Goal: Obtain resource: Obtain resource

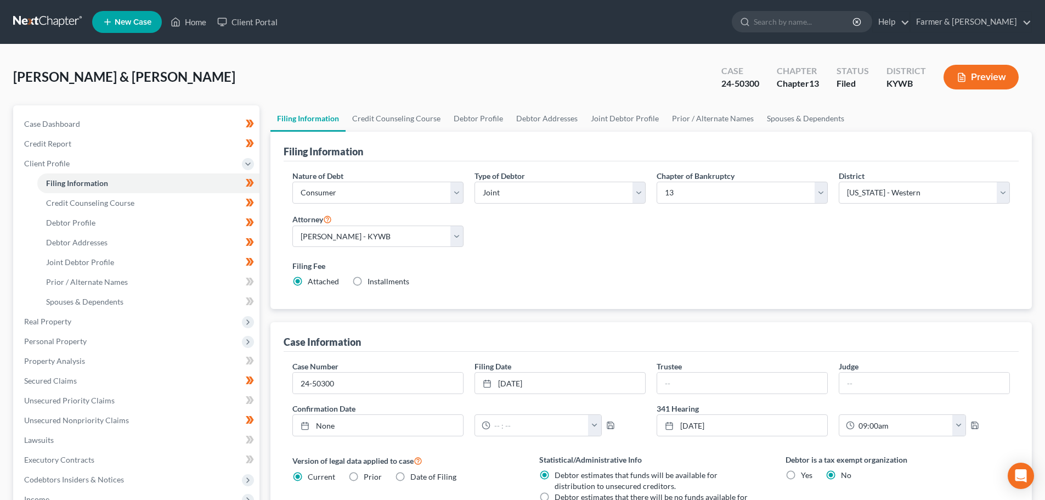
select select "1"
select select "3"
select select "33"
select select "0"
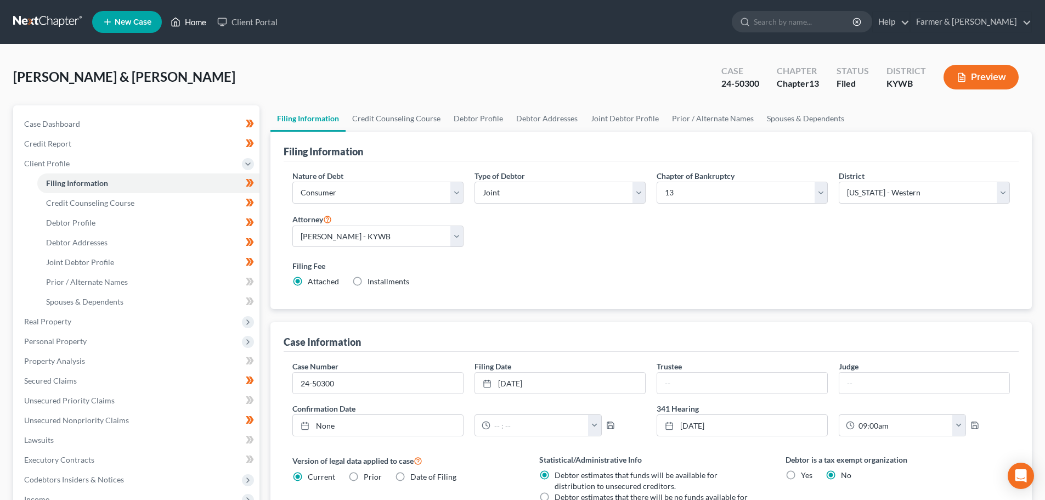
click at [192, 18] on link "Home" at bounding box center [188, 22] width 47 height 20
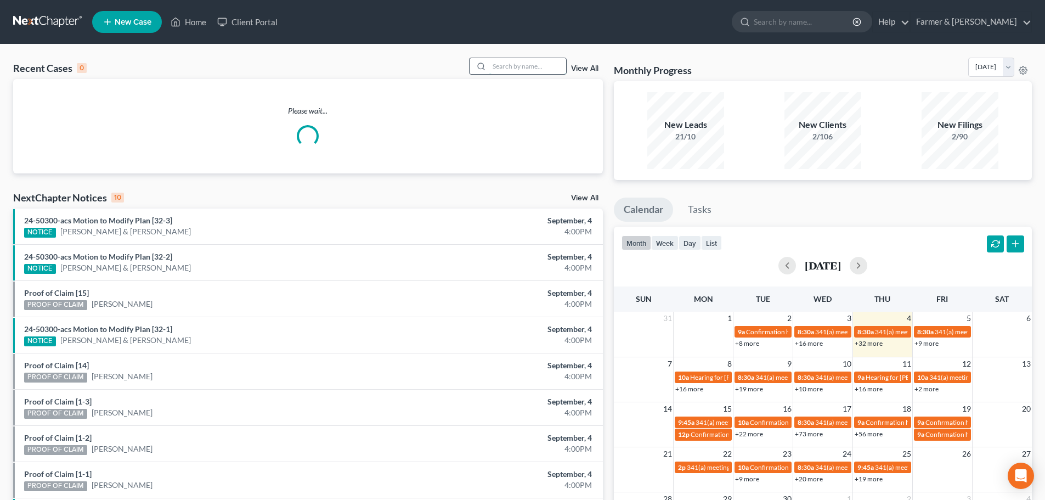
click at [512, 67] on input "search" at bounding box center [527, 66] width 77 height 16
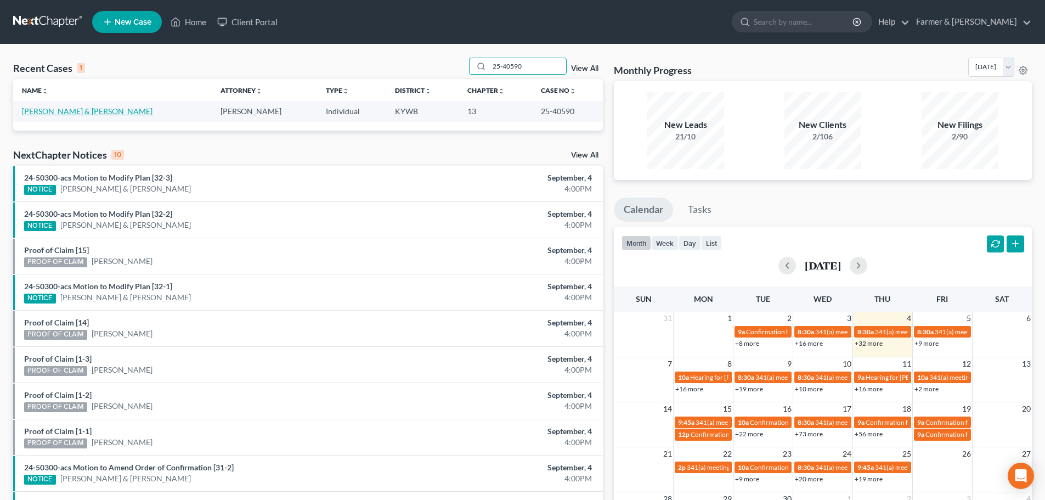
type input "25-40590"
click at [64, 111] on link "[PERSON_NAME] & [PERSON_NAME]" at bounding box center [87, 110] width 131 height 9
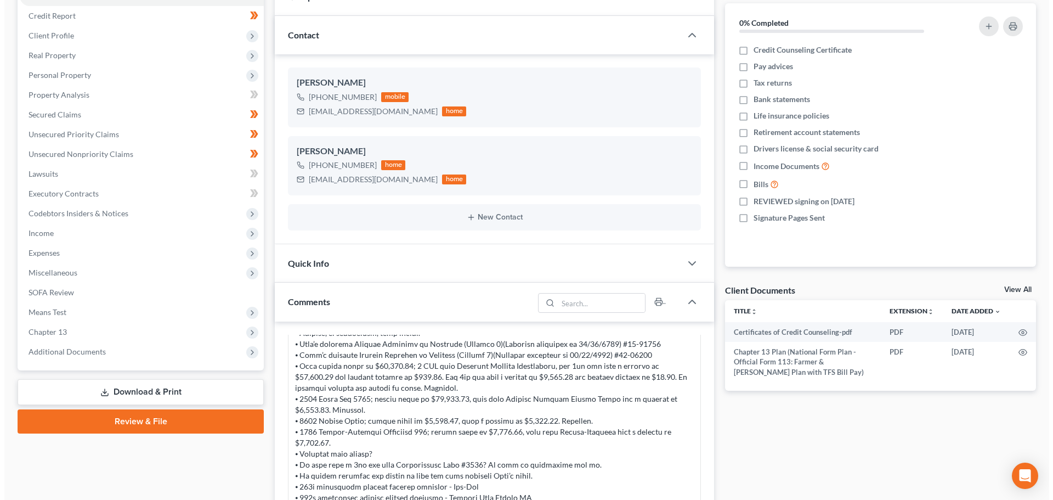
scroll to position [256, 0]
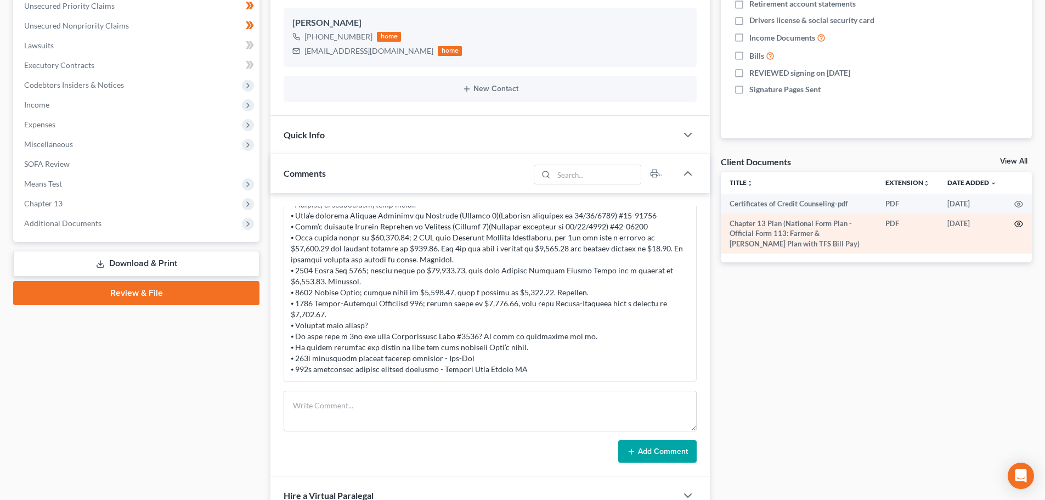
click at [1019, 225] on icon "button" at bounding box center [1018, 223] width 9 height 9
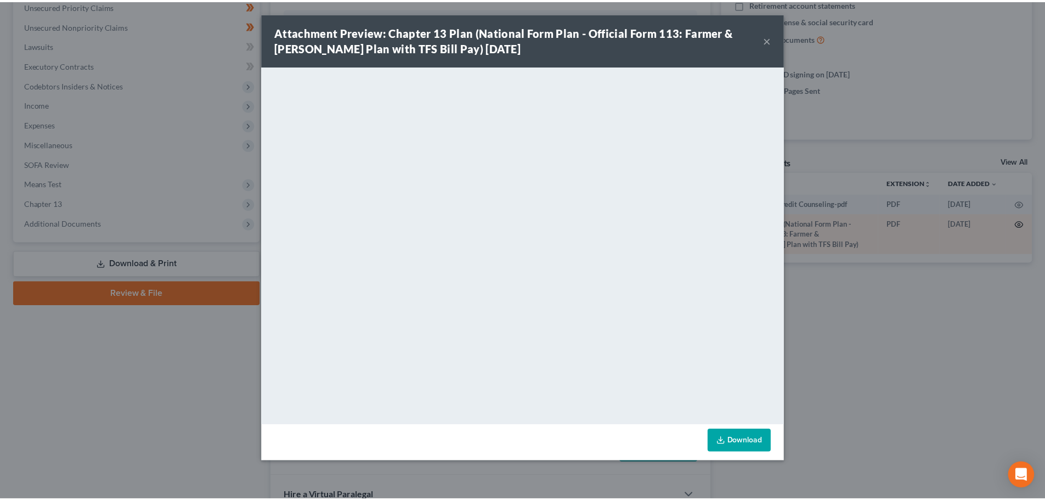
scroll to position [273, 0]
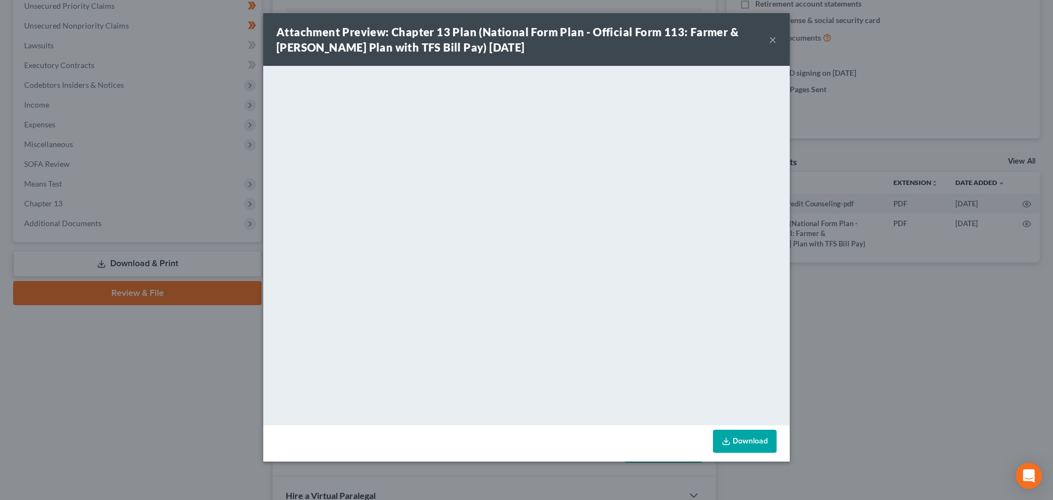
click at [773, 39] on button "×" at bounding box center [773, 39] width 8 height 13
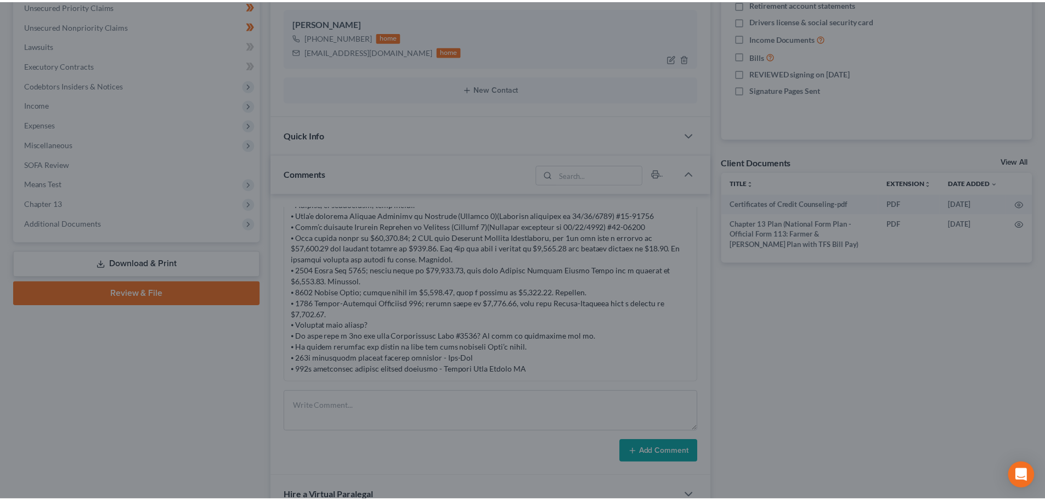
scroll to position [294, 0]
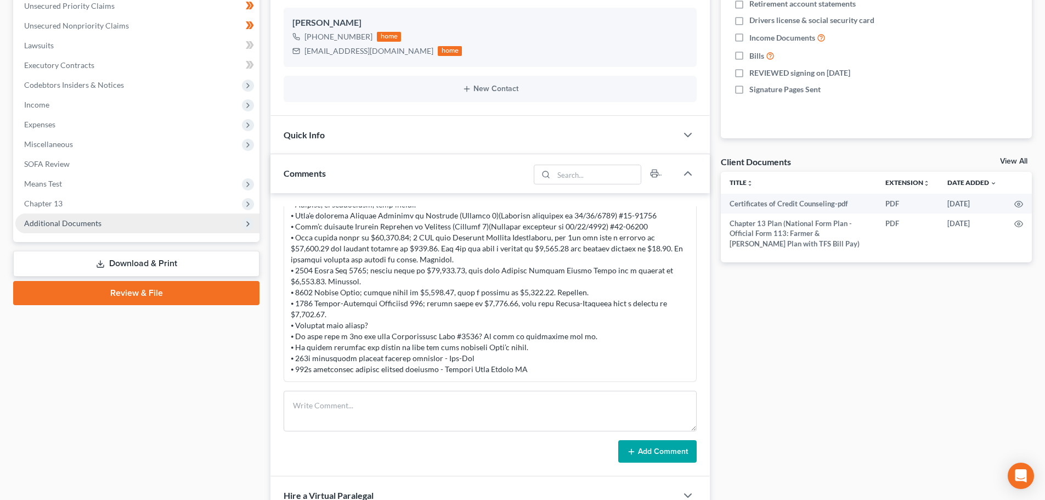
click at [61, 223] on span "Additional Documents" at bounding box center [62, 222] width 77 height 9
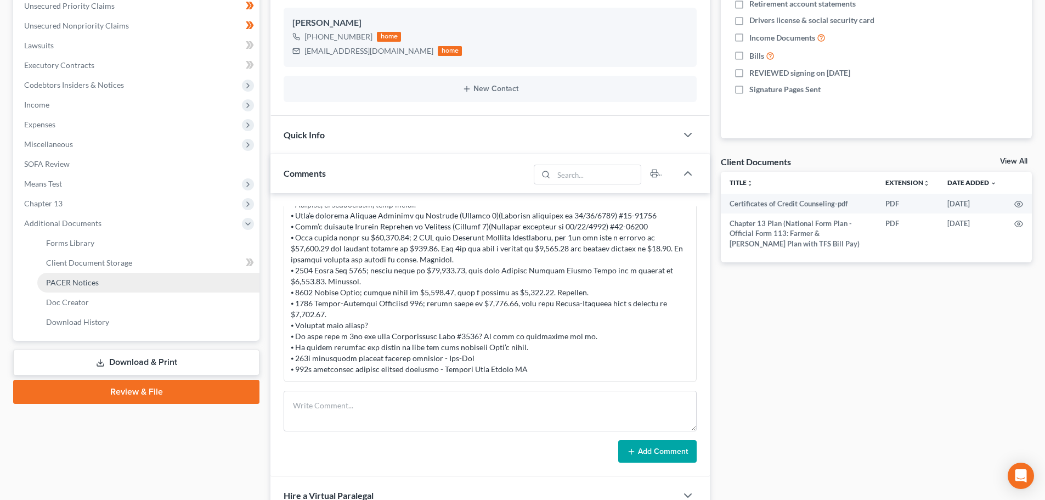
click at [91, 284] on span "PACER Notices" at bounding box center [72, 281] width 53 height 9
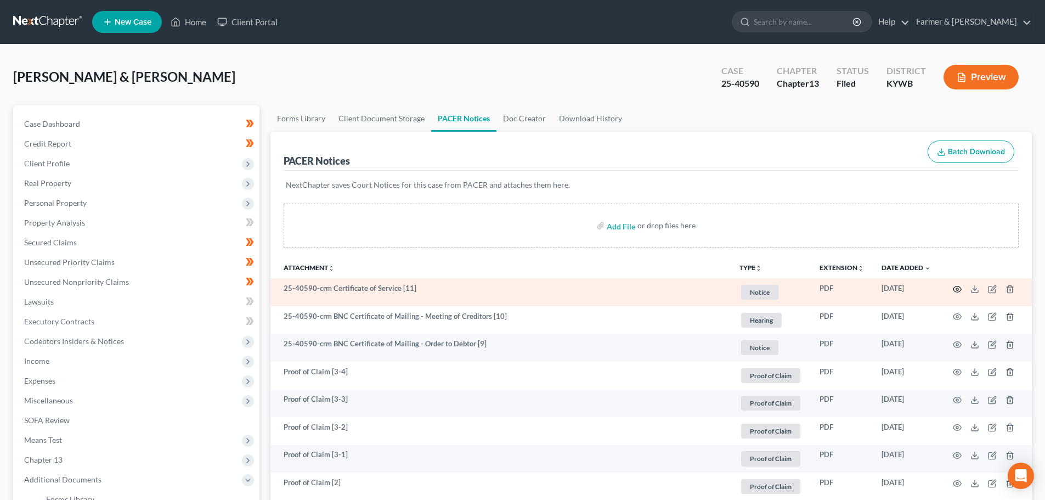
click at [957, 289] on icon "button" at bounding box center [956, 289] width 9 height 9
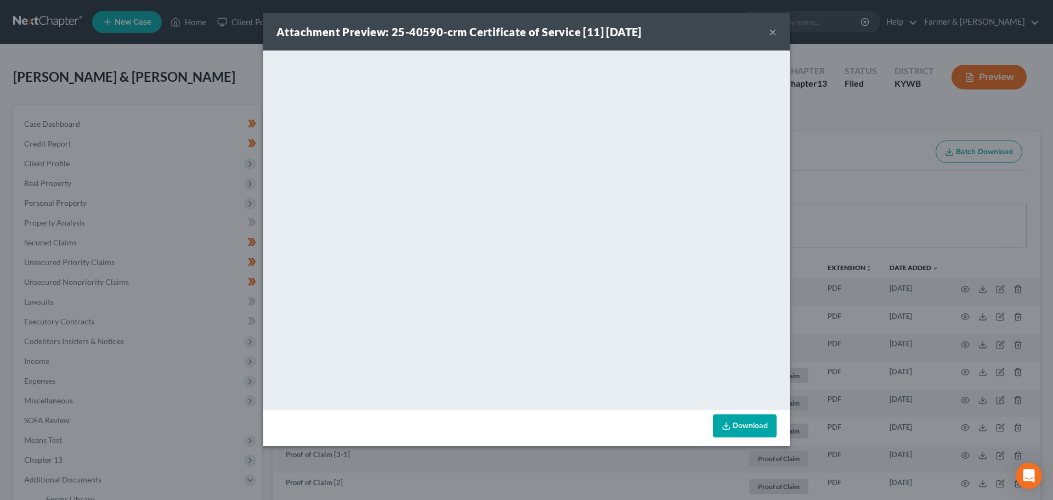
click at [768, 31] on div "Attachment Preview: 25-40590-crm Certificate of Service [11] [DATE] ×" at bounding box center [526, 31] width 526 height 37
click at [772, 27] on button "×" at bounding box center [773, 31] width 8 height 13
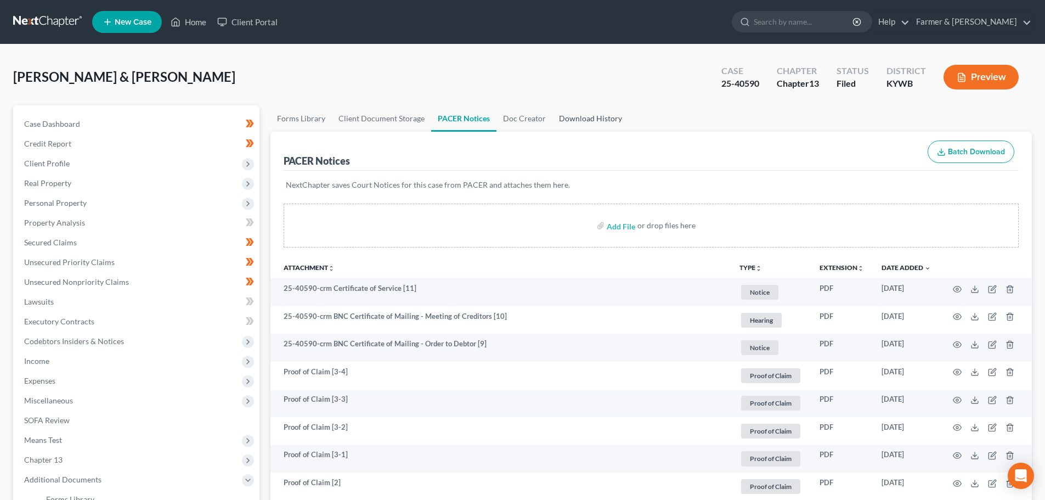
click at [588, 114] on link "Download History" at bounding box center [590, 118] width 76 height 26
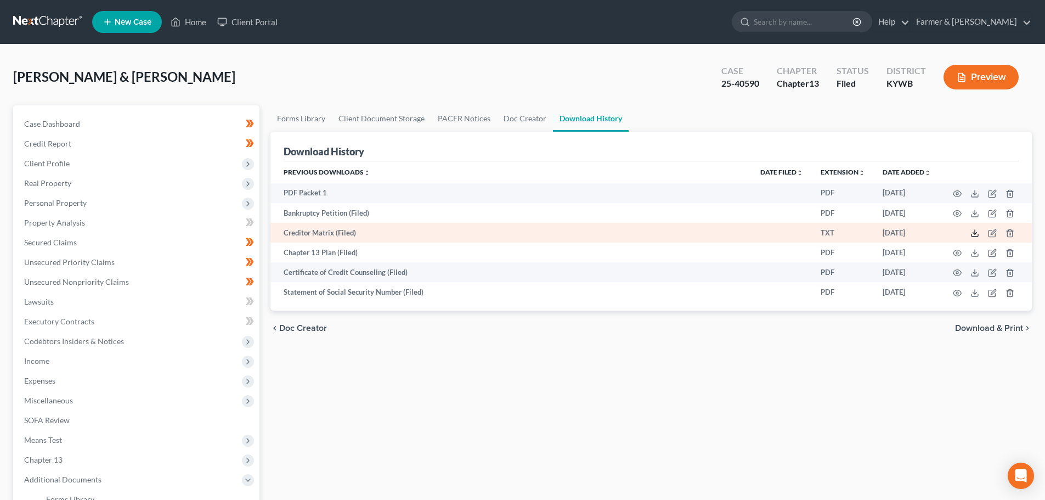
click at [973, 233] on polyline at bounding box center [975, 233] width 4 height 2
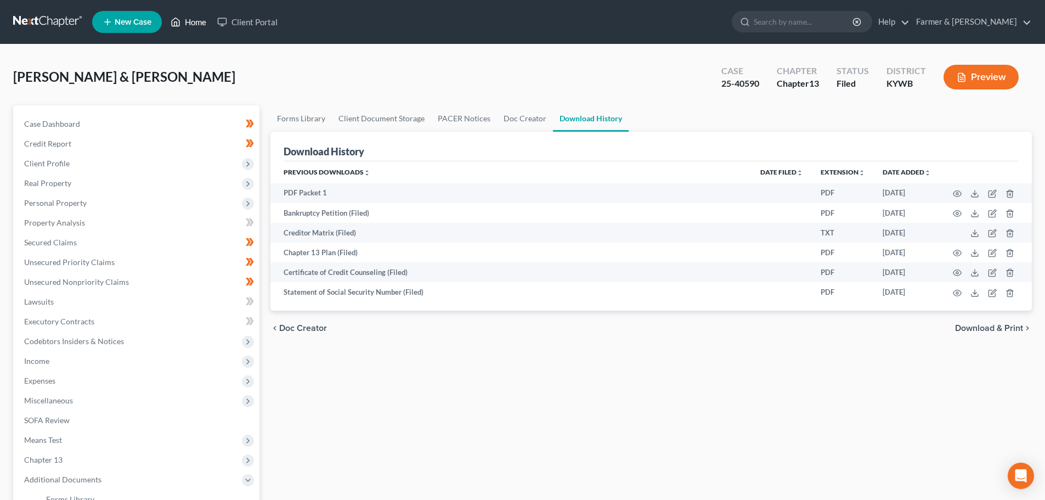
click at [194, 16] on link "Home" at bounding box center [188, 22] width 47 height 20
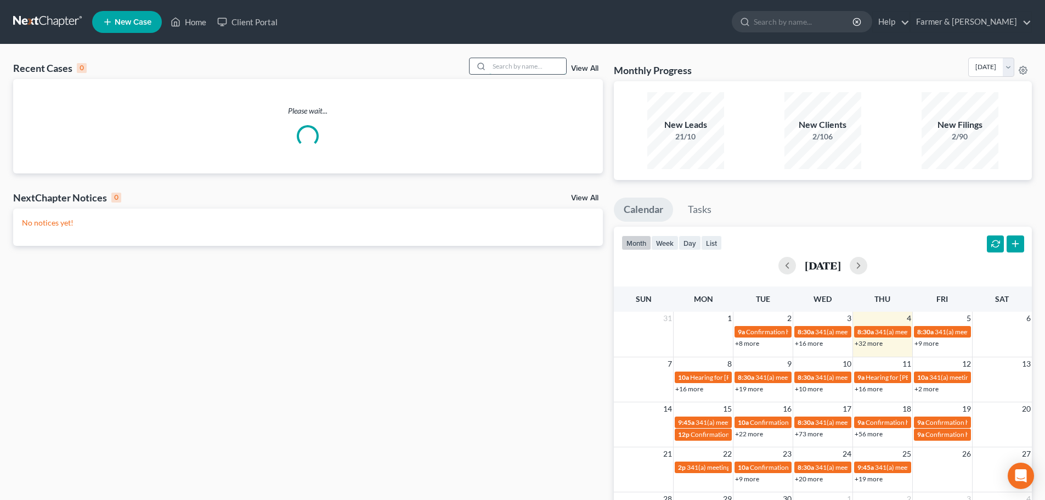
click at [501, 66] on input "search" at bounding box center [527, 66] width 77 height 16
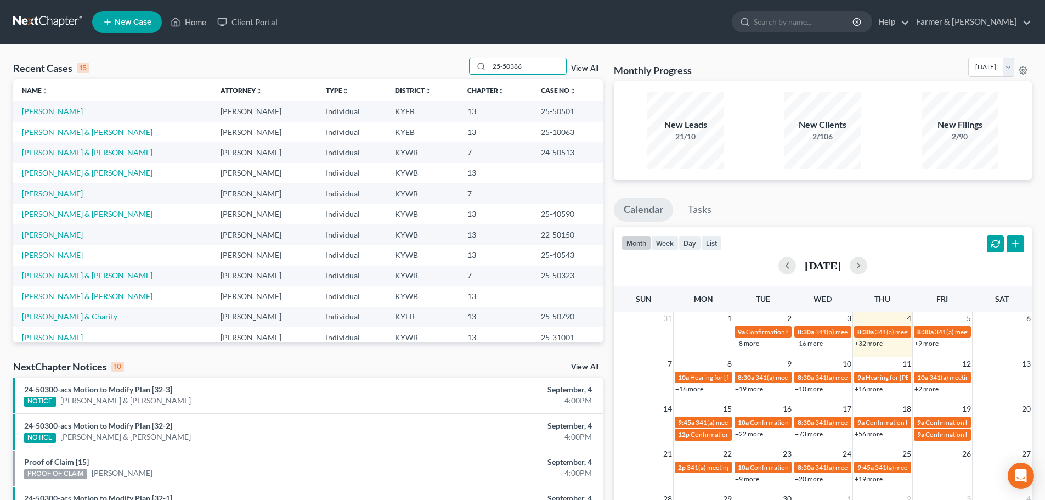
drag, startPoint x: 538, startPoint y: 65, endPoint x: 445, endPoint y: 65, distance: 93.2
click at [445, 65] on div "Recent Cases 15 25-50386 View All" at bounding box center [307, 68] width 589 height 21
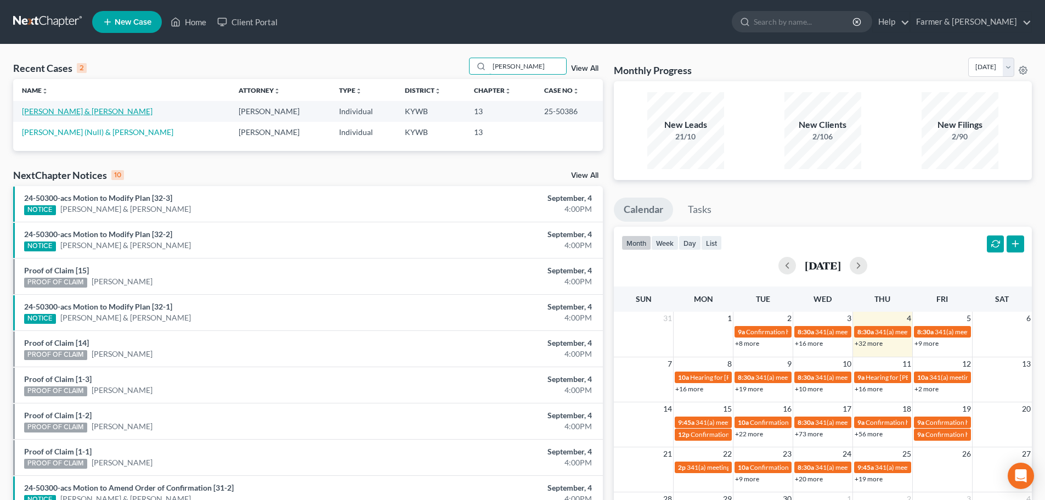
type input "[PERSON_NAME]"
click at [73, 109] on link "[PERSON_NAME] & [PERSON_NAME]" at bounding box center [87, 110] width 131 height 9
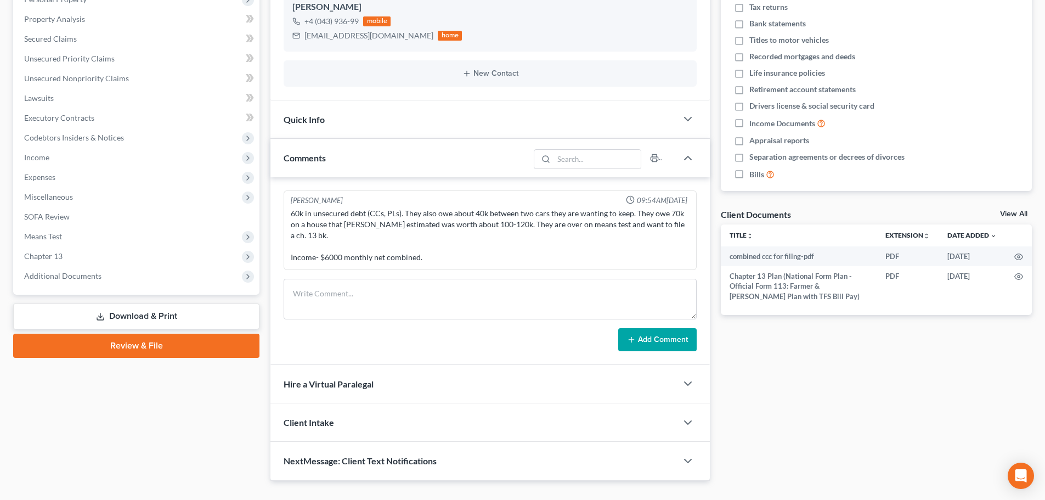
scroll to position [215, 0]
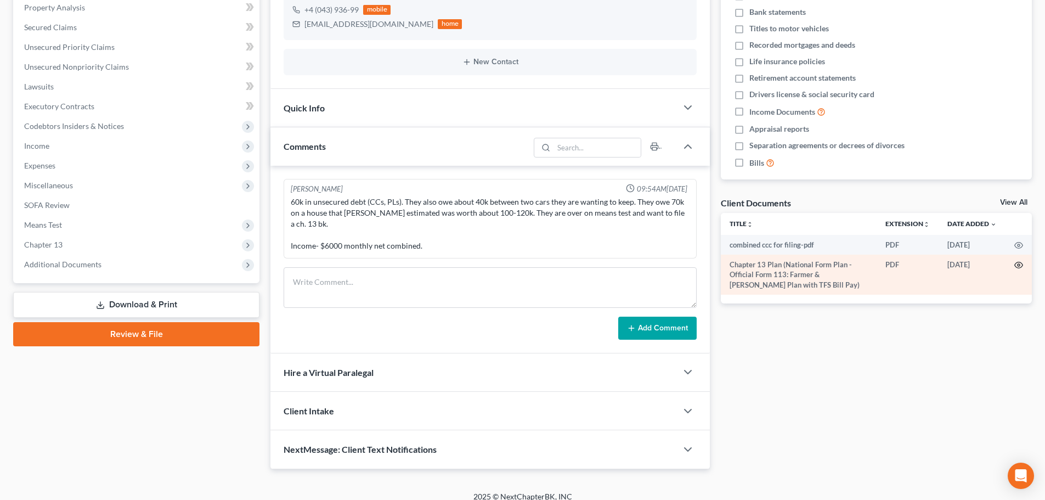
click at [1016, 263] on icon "button" at bounding box center [1018, 265] width 8 height 6
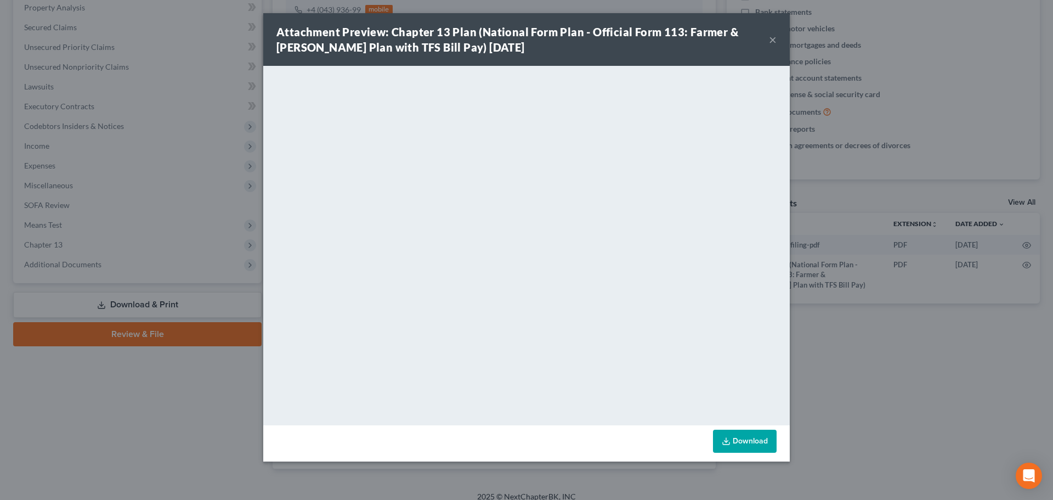
click at [772, 36] on button "×" at bounding box center [773, 39] width 8 height 13
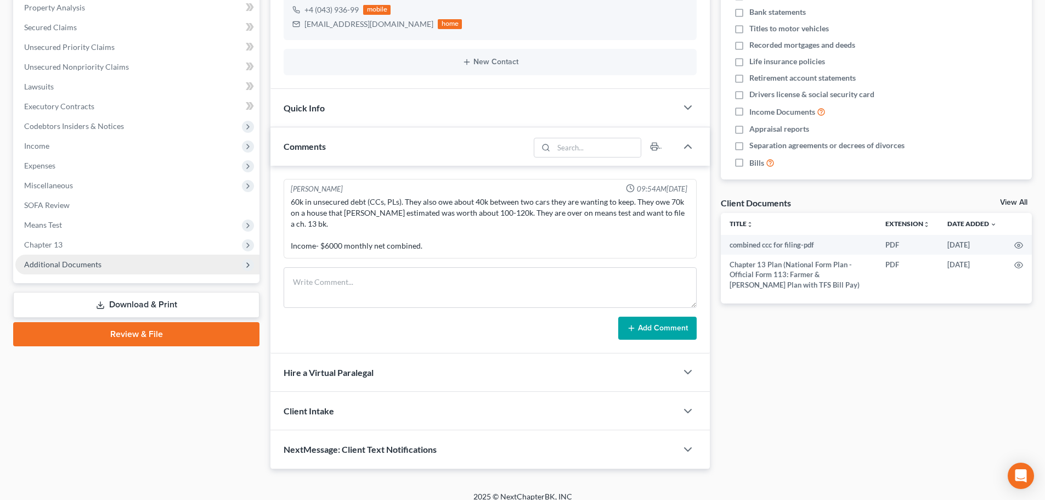
click at [77, 268] on span "Additional Documents" at bounding box center [62, 263] width 77 height 9
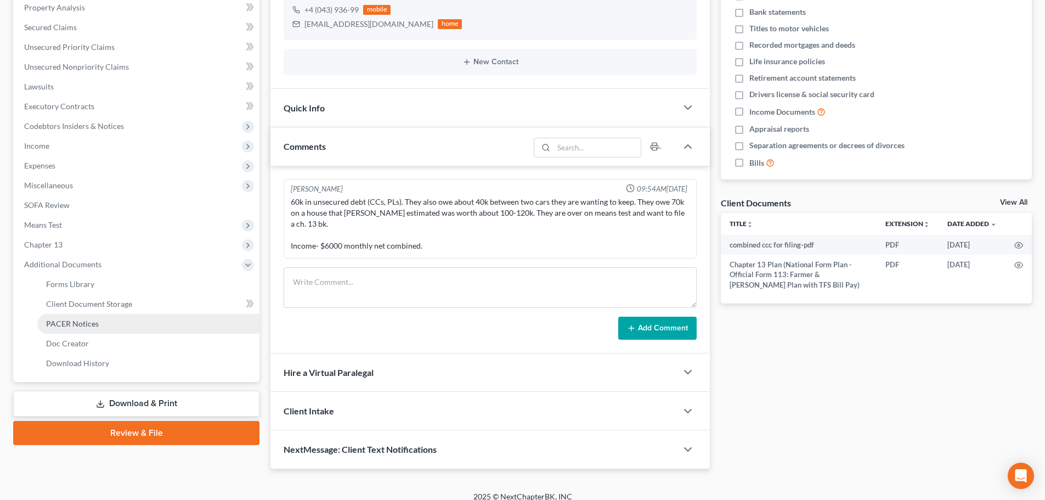
click at [92, 326] on span "PACER Notices" at bounding box center [72, 323] width 53 height 9
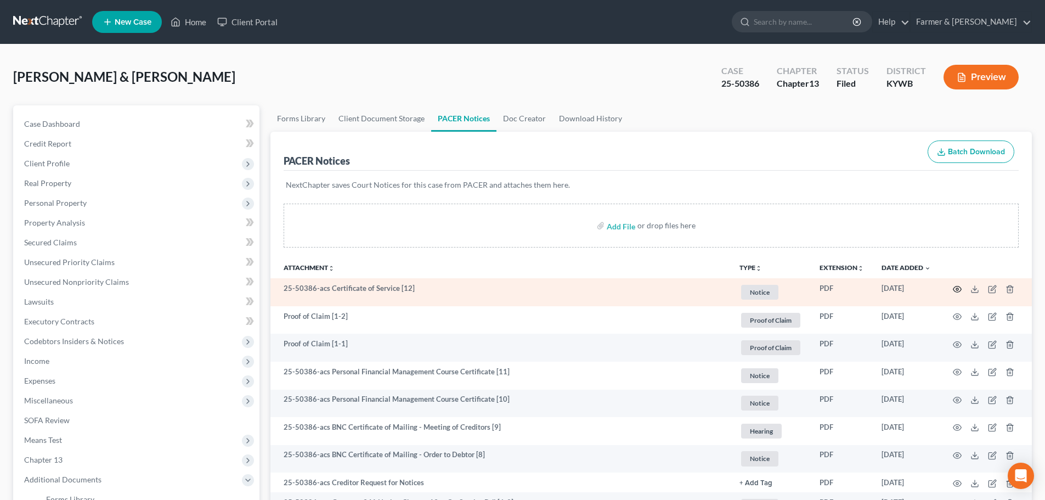
click at [956, 289] on icon "button" at bounding box center [956, 289] width 9 height 9
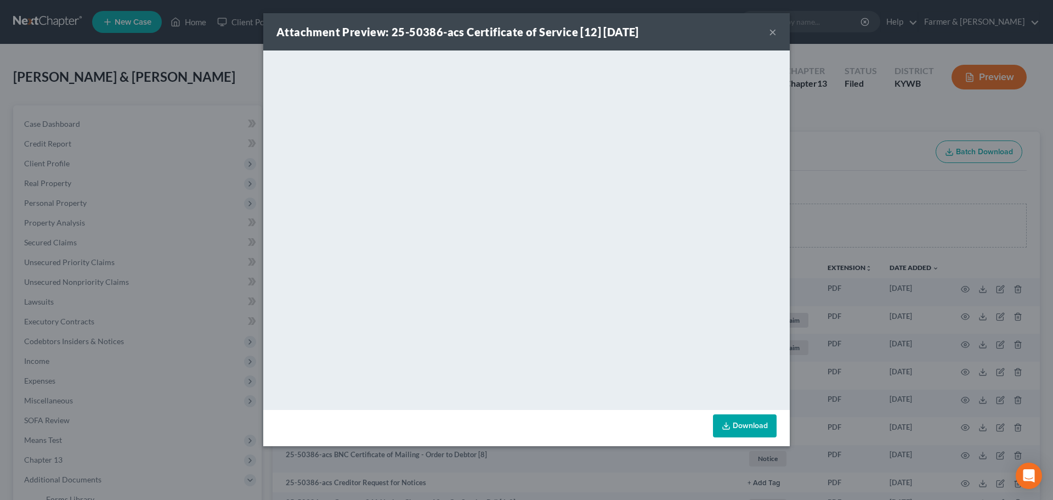
click at [772, 33] on button "×" at bounding box center [773, 31] width 8 height 13
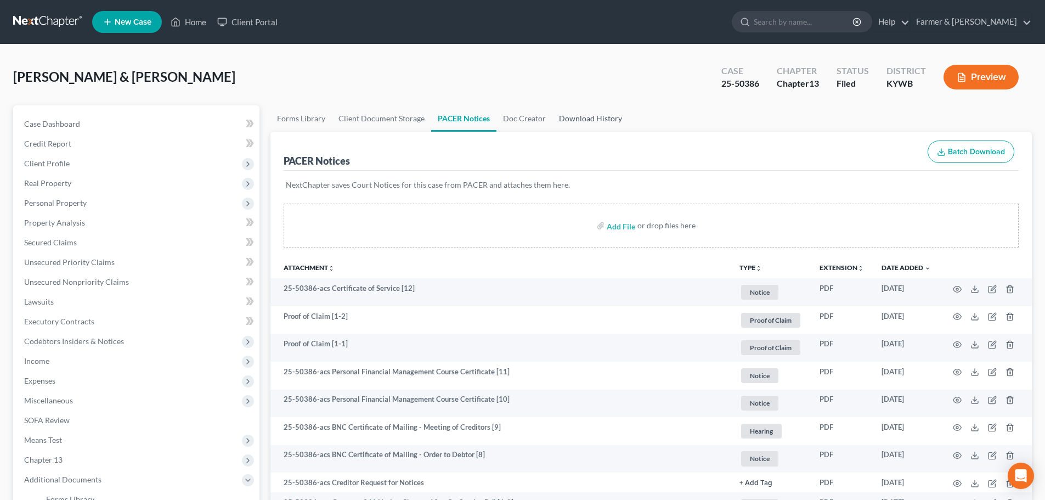
click at [589, 118] on link "Download History" at bounding box center [590, 118] width 76 height 26
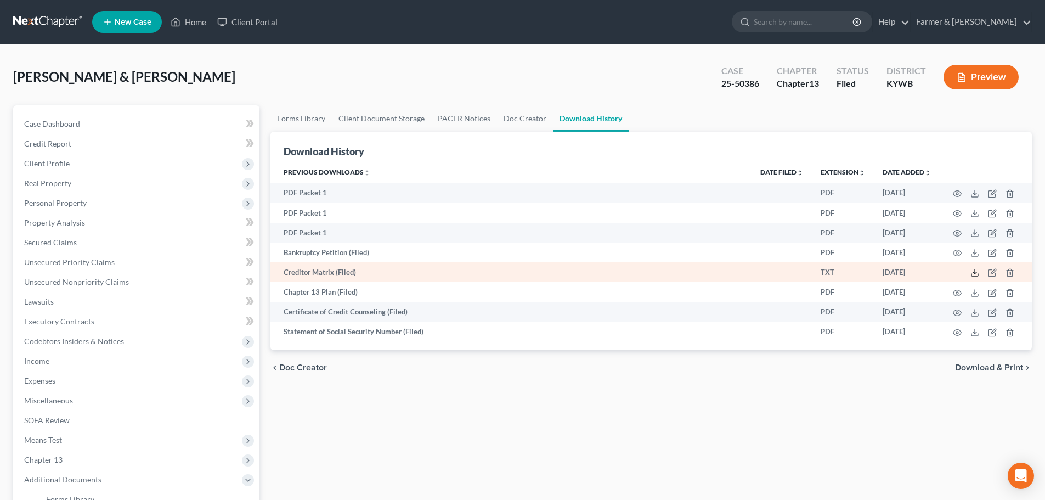
click at [976, 274] on icon at bounding box center [974, 272] width 9 height 9
